Goal: Task Accomplishment & Management: Manage account settings

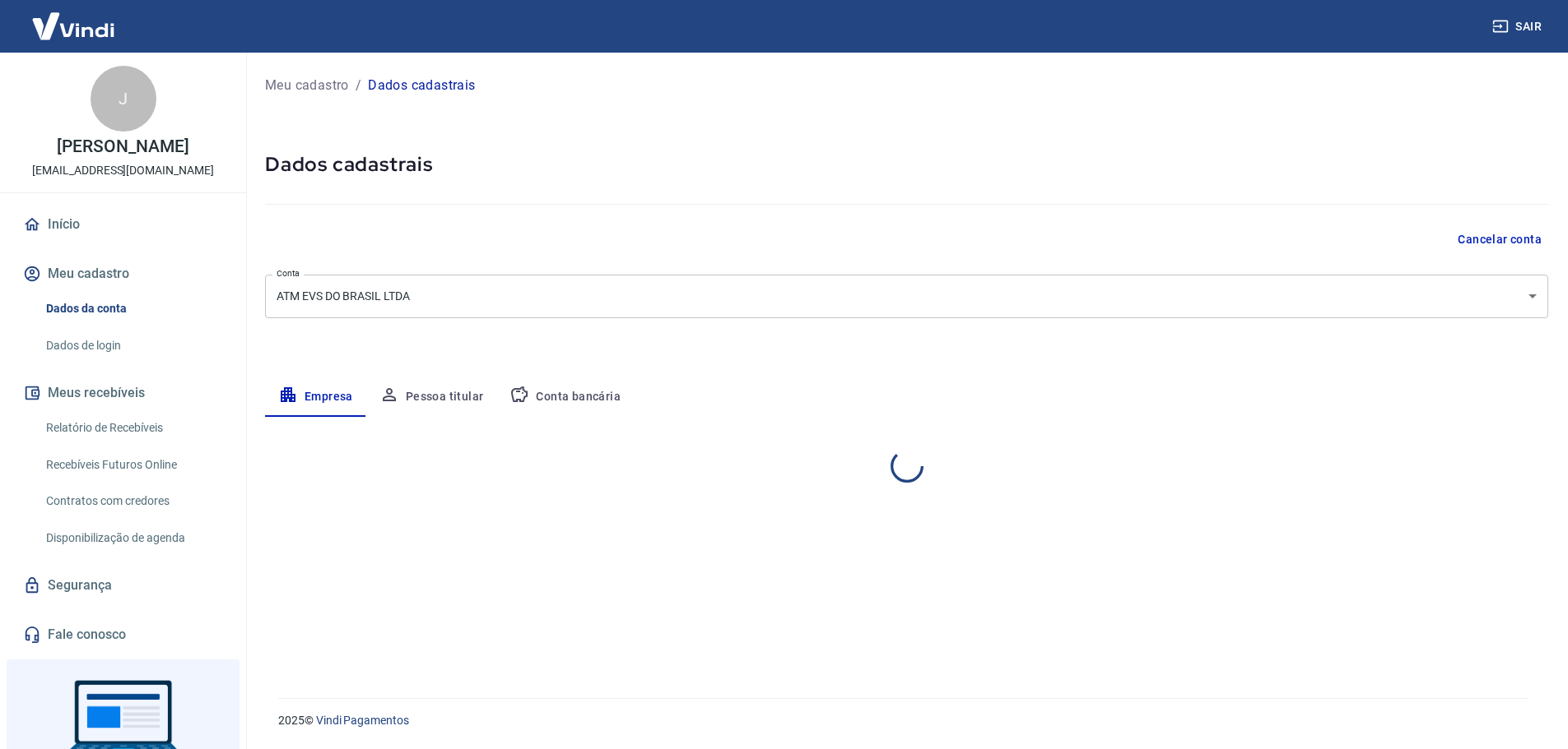
select select "SP"
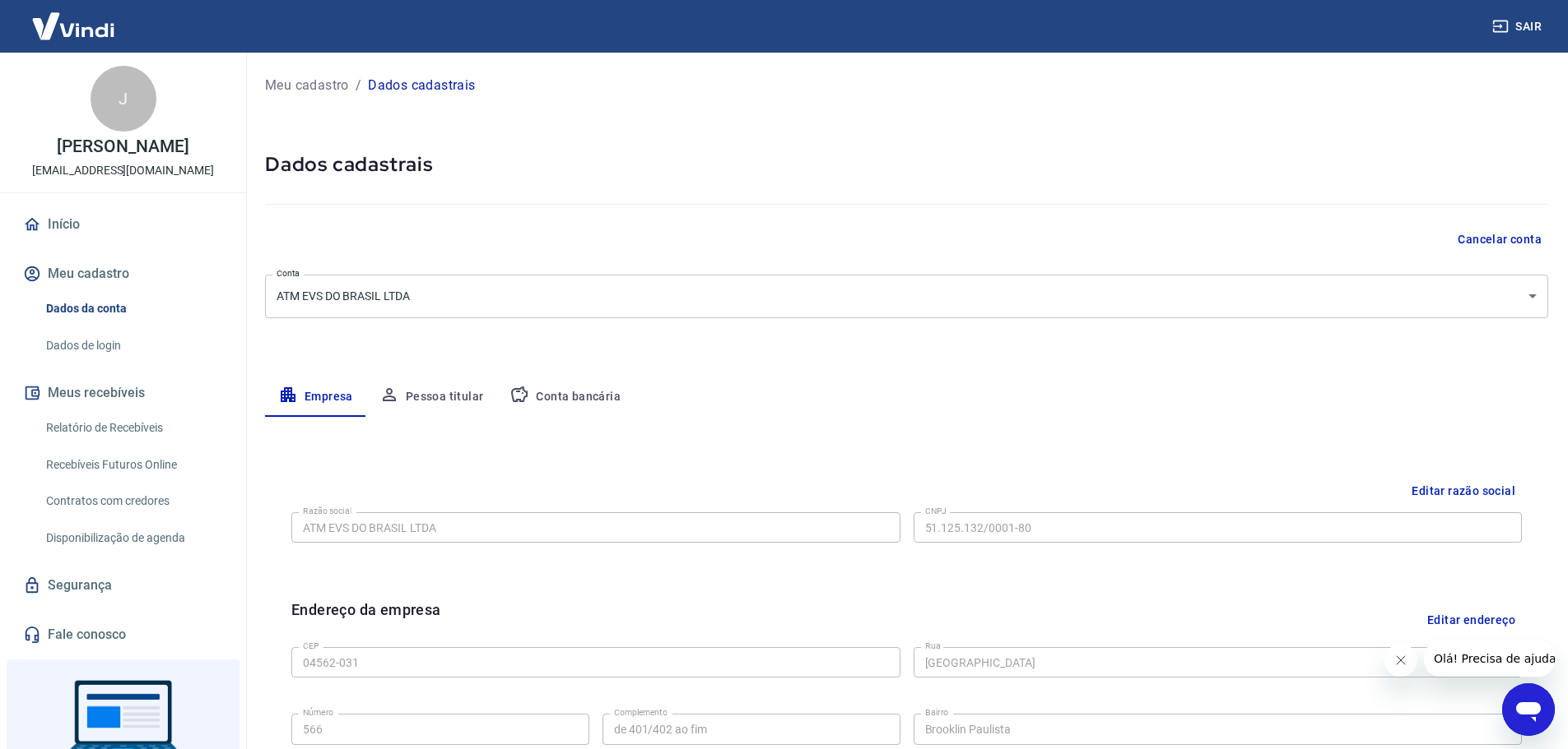
click at [441, 385] on button "Pessoa titular" at bounding box center [432, 398] width 131 height 40
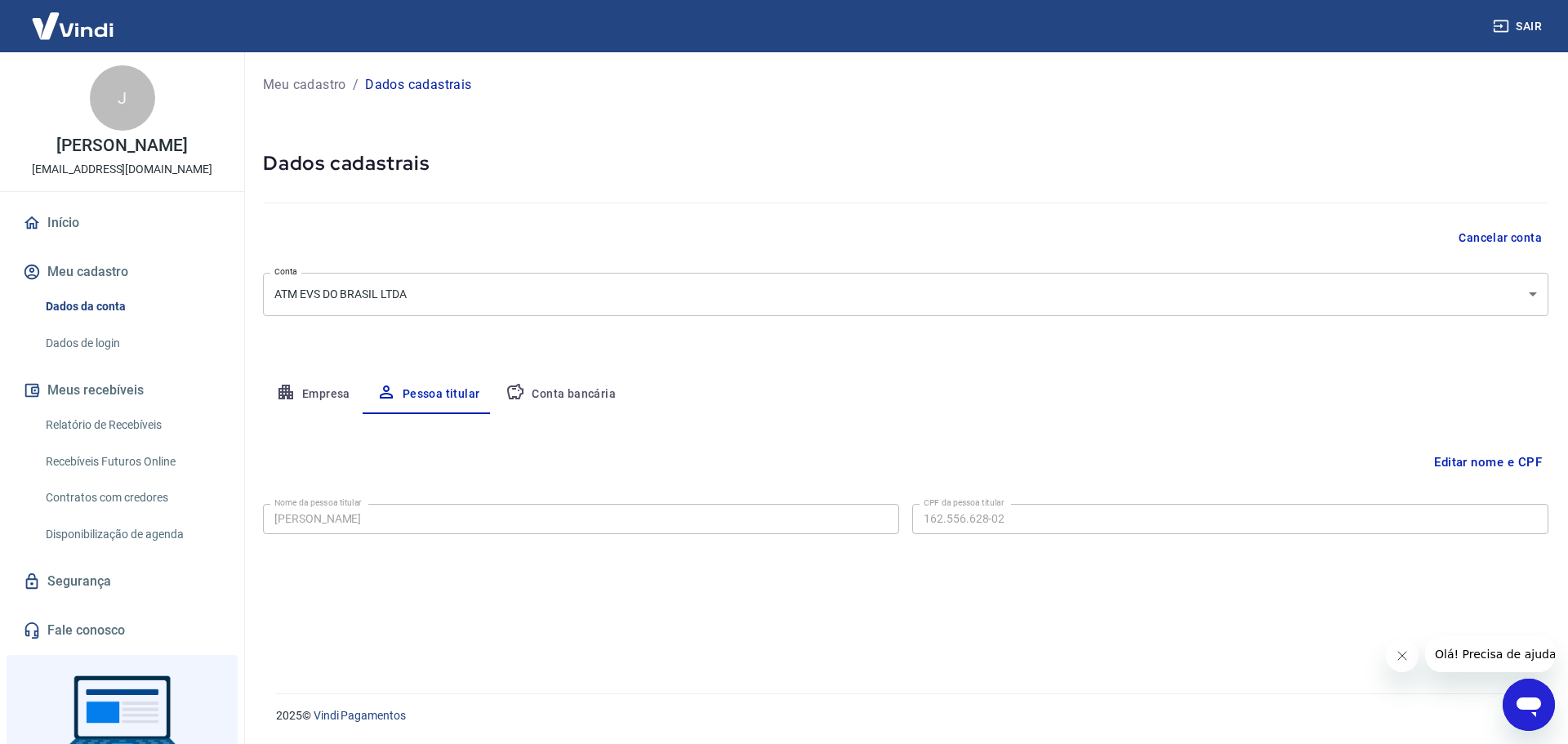
click at [305, 390] on button "Empresa" at bounding box center [313, 395] width 101 height 40
select select "SP"
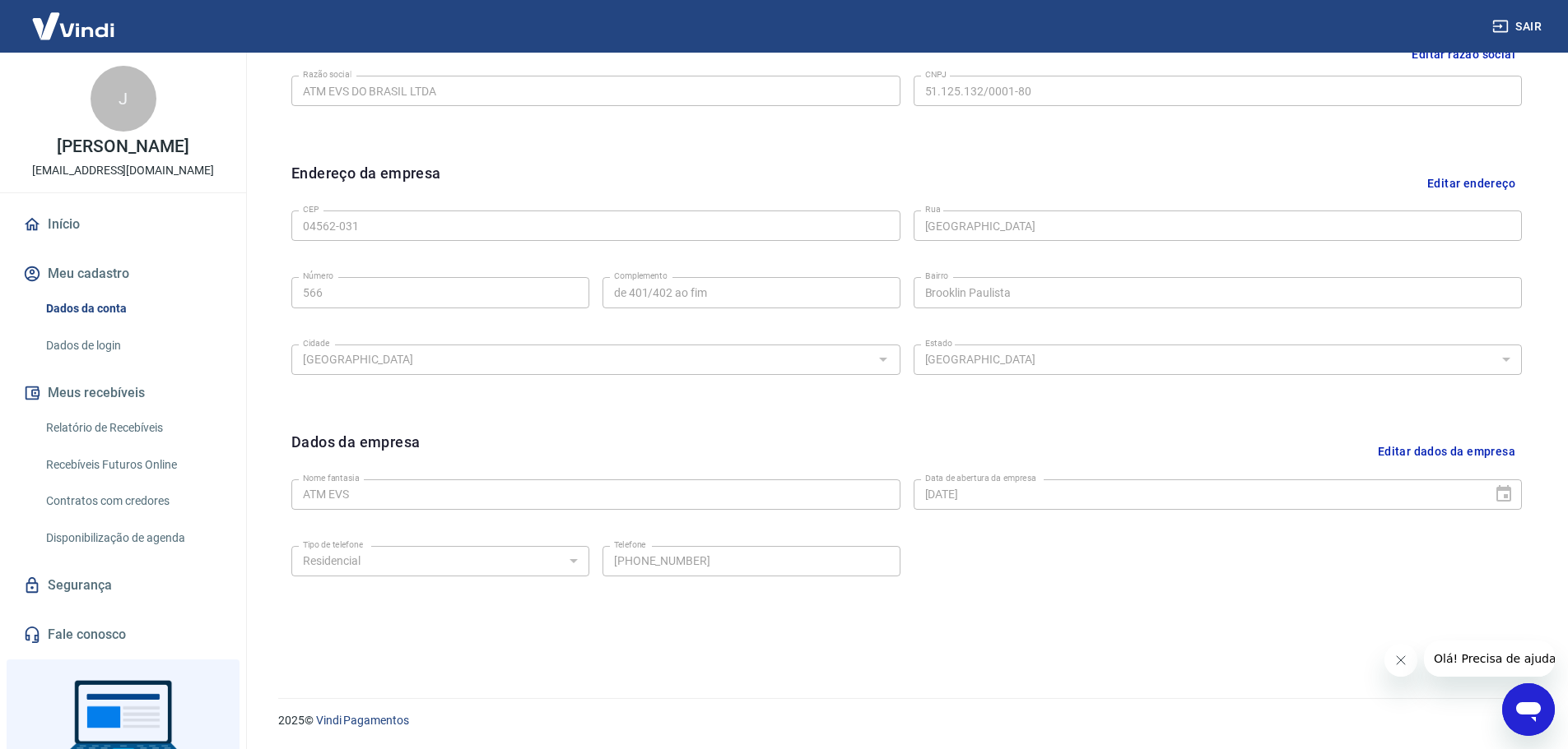
scroll to position [273, 0]
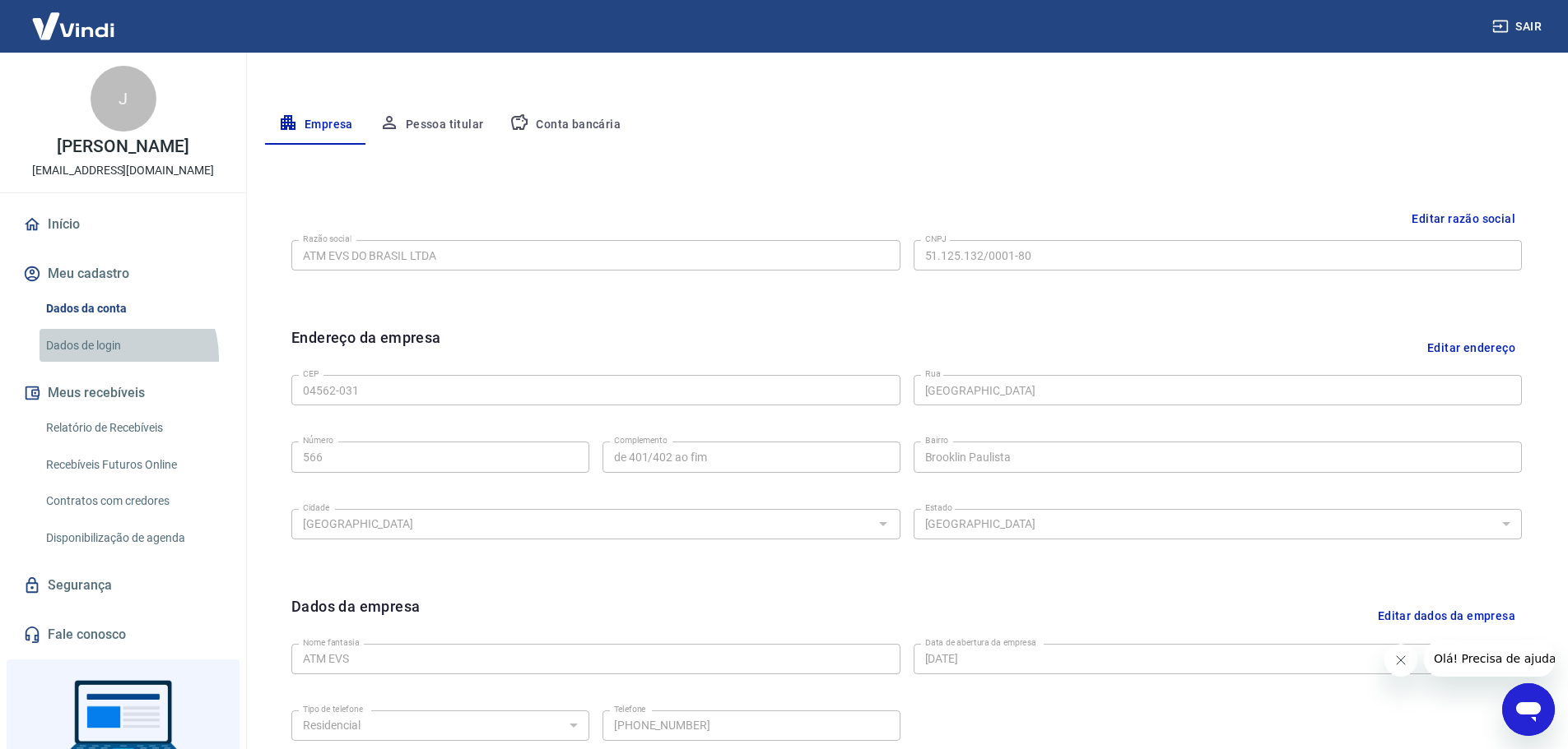
click at [112, 357] on link "Dados de login" at bounding box center [133, 346] width 187 height 34
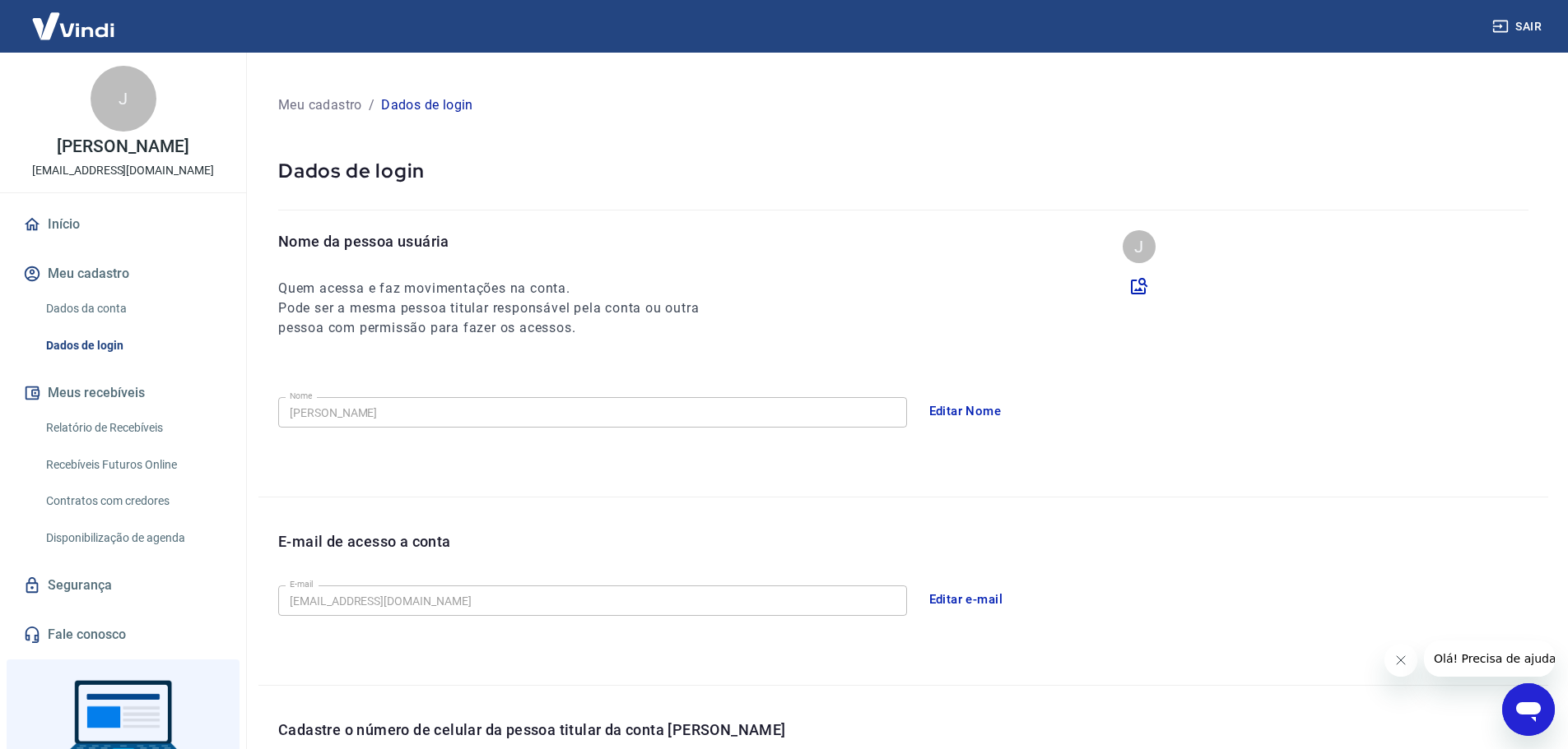
scroll to position [165, 0]
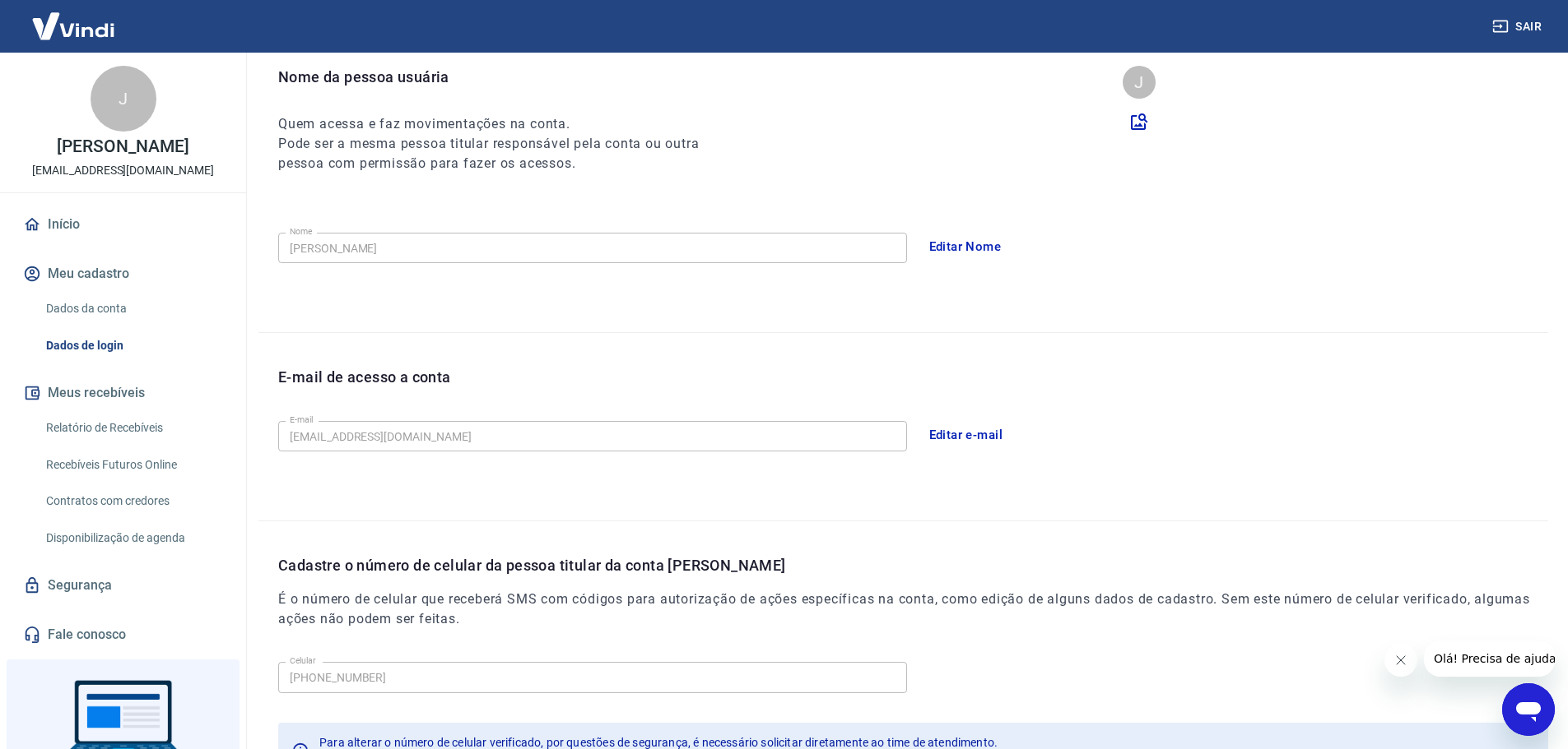
click at [1185, 303] on div "Nome da pessoa usuária Quem acessa e faz movimentações na conta. Pode ser a mes…" at bounding box center [903, 198] width 1289 height 266
